Goal: Information Seeking & Learning: Find contact information

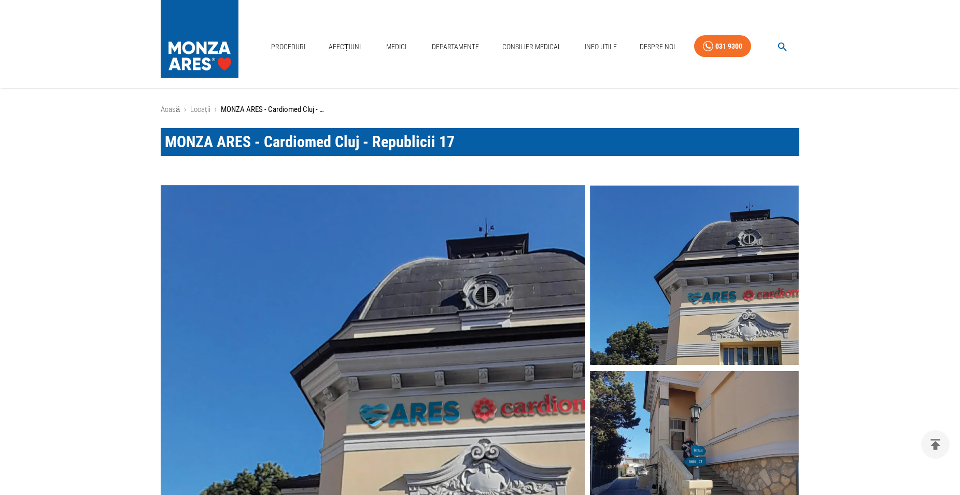
scroll to position [317, 0]
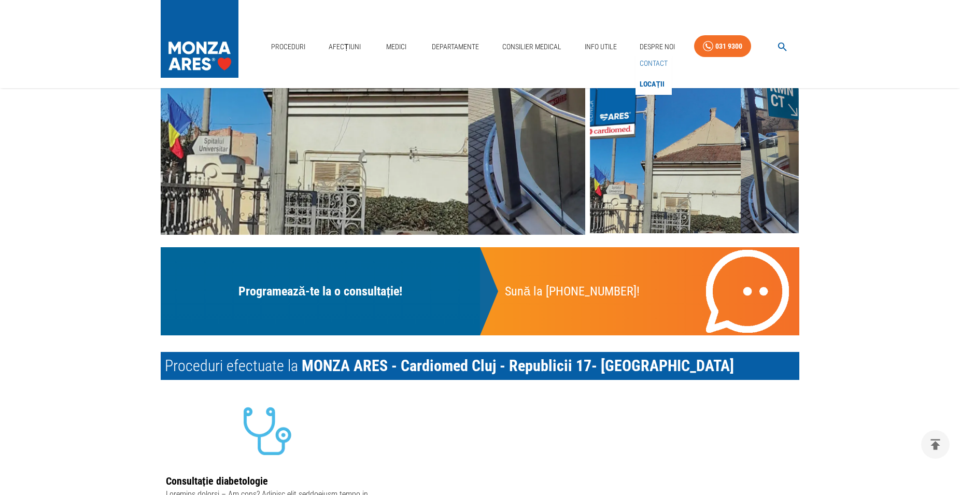
click at [651, 63] on link "Contact" at bounding box center [654, 63] width 32 height 17
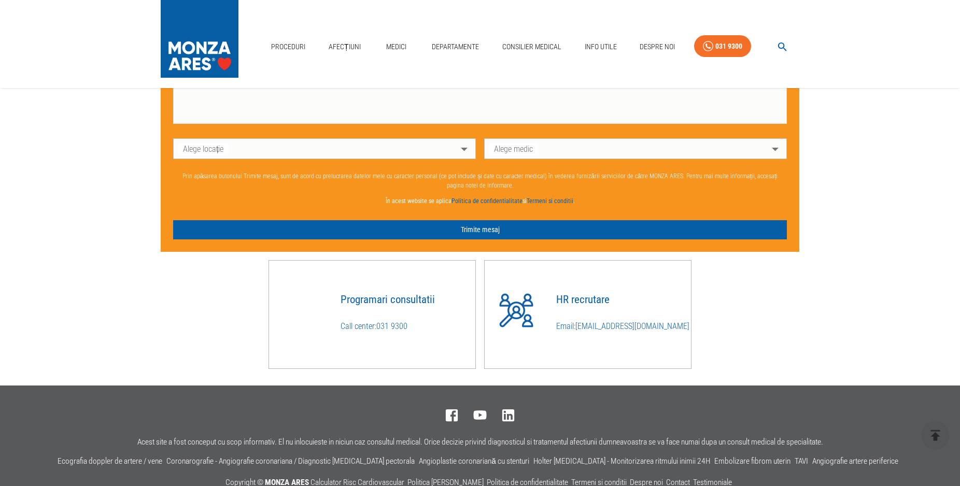
scroll to position [813, 0]
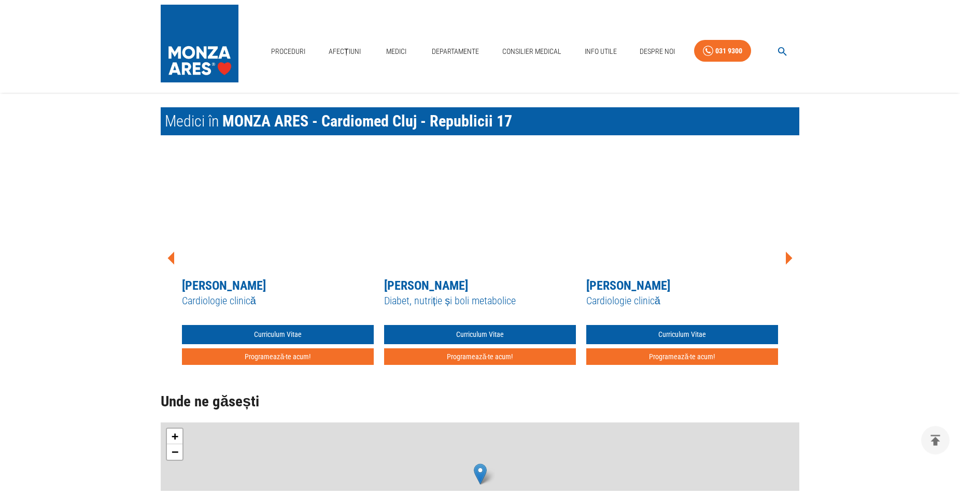
scroll to position [317, 0]
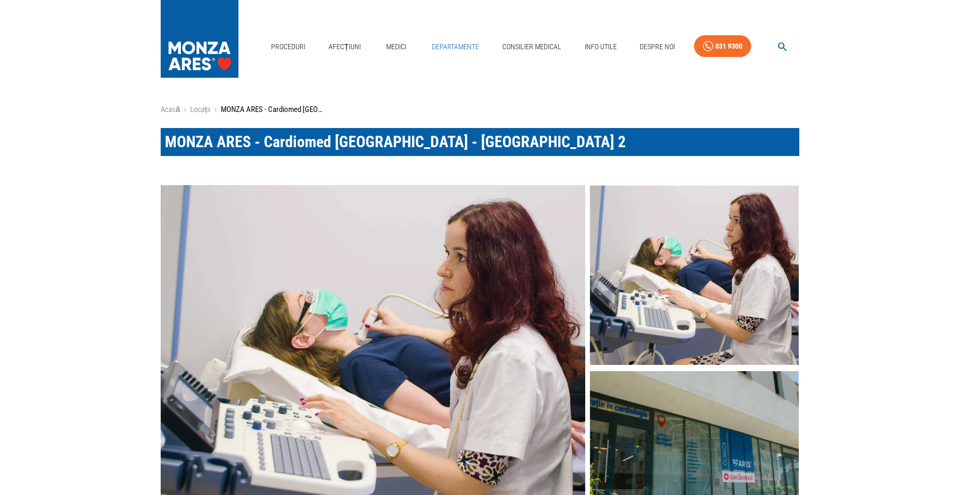
click at [455, 45] on link "Departamente" at bounding box center [455, 46] width 55 height 21
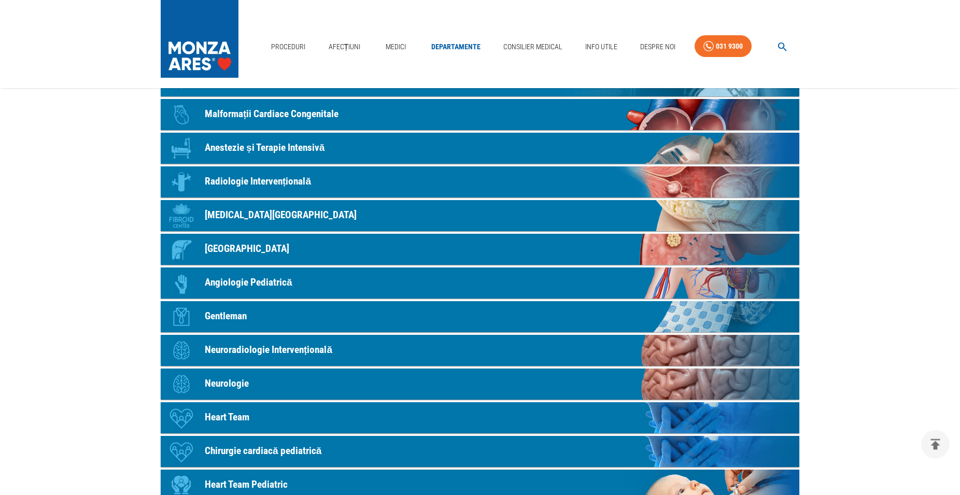
scroll to position [212, 0]
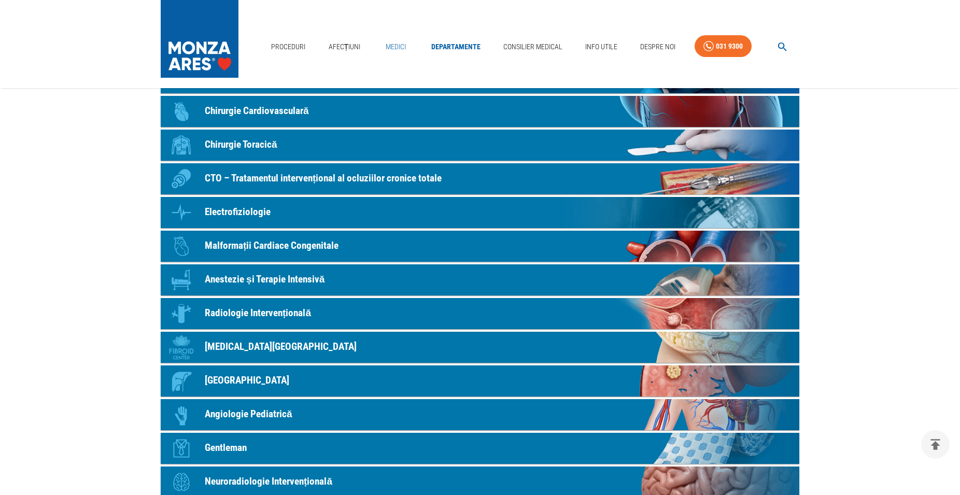
click at [401, 45] on link "Medici" at bounding box center [395, 46] width 33 height 21
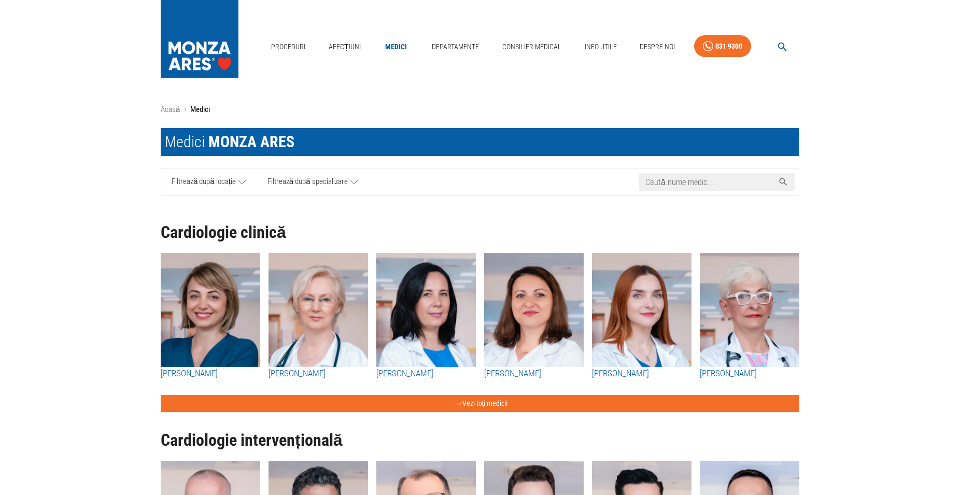
click at [710, 188] on input "Caută nume medic..." at bounding box center [706, 182] width 135 height 18
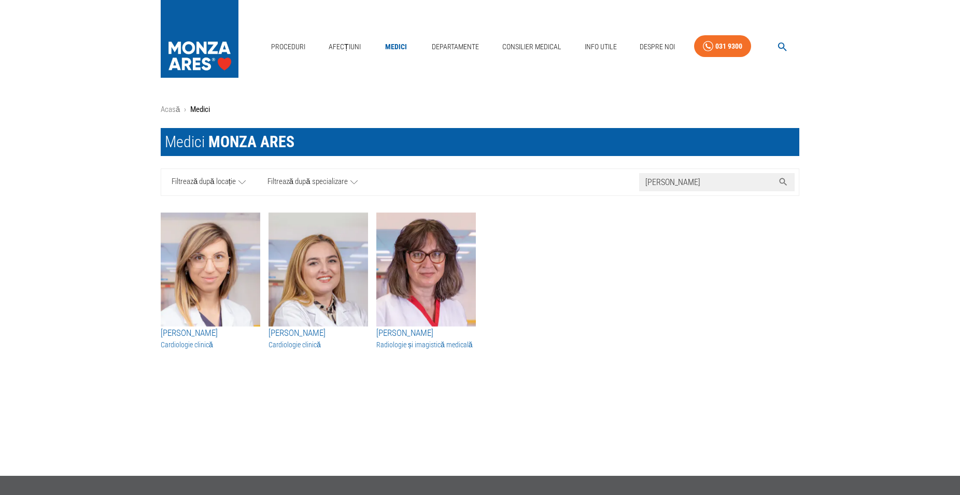
type input "[PERSON_NAME]"
